Goal: Ask a question

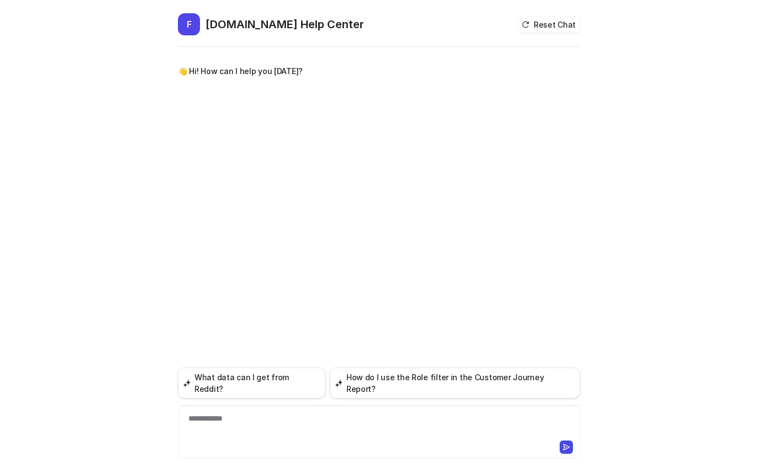
click at [187, 31] on span "F" at bounding box center [189, 24] width 22 height 22
